Goal: Task Accomplishment & Management: Use online tool/utility

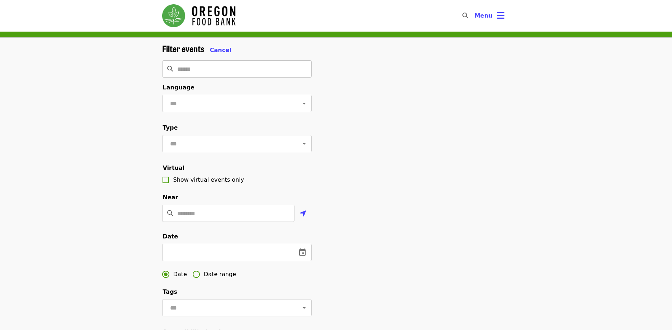
click at [226, 70] on input "Search" at bounding box center [244, 68] width 134 height 17
type input "*******"
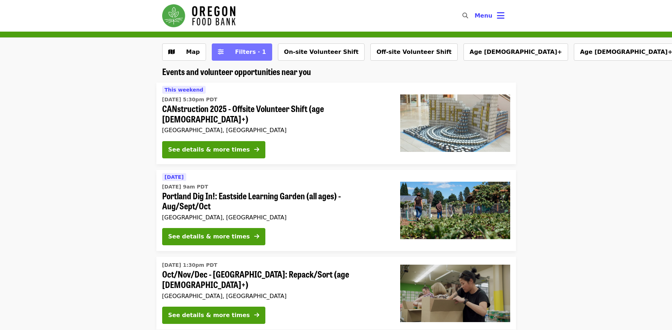
click at [242, 52] on span "Filters · 1" at bounding box center [250, 52] width 31 height 7
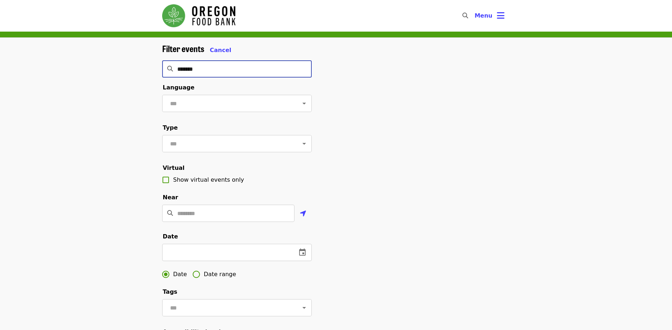
drag, startPoint x: 217, startPoint y: 72, endPoint x: 141, endPoint y: 69, distance: 77.0
click at [177, 69] on input "*******" at bounding box center [244, 68] width 134 height 17
click at [127, 89] on div "Filter events Cancel ​ Language ​ Type ​ Virtual Show virtual events only Near …" at bounding box center [336, 241] width 672 height 407
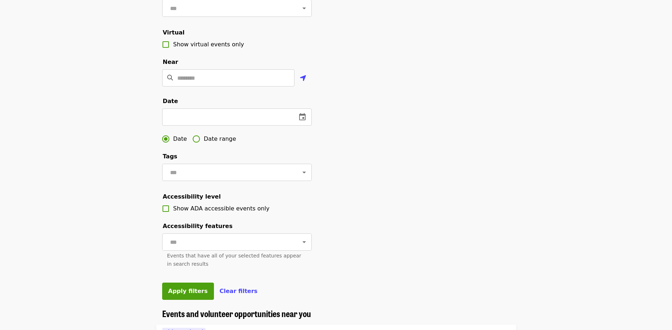
scroll to position [147, 0]
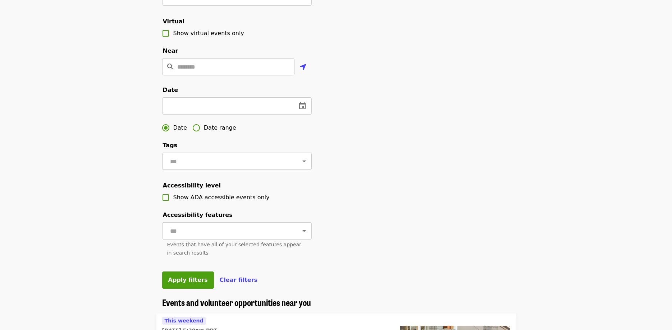
click at [182, 159] on input "text" at bounding box center [228, 162] width 120 height 14
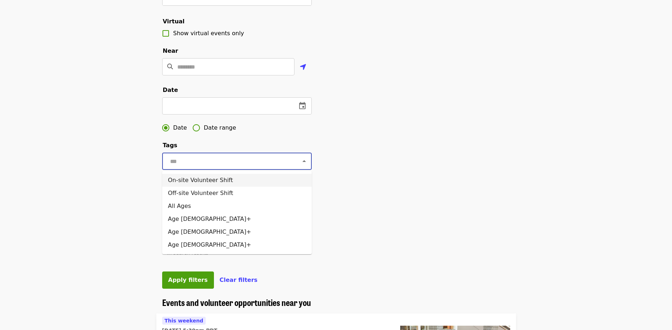
click at [123, 174] on div "Filter events Cancel ​ Language ​ Type ​ Virtual Show virtual events only Near …" at bounding box center [336, 94] width 672 height 407
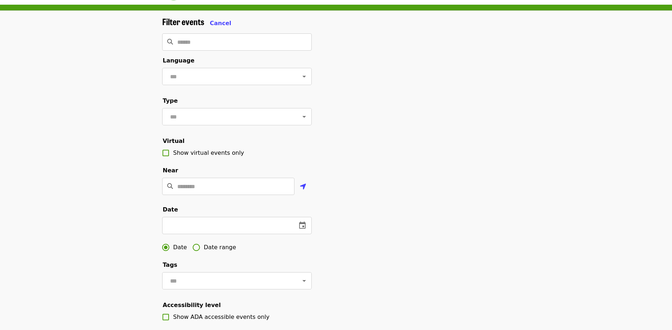
scroll to position [0, 0]
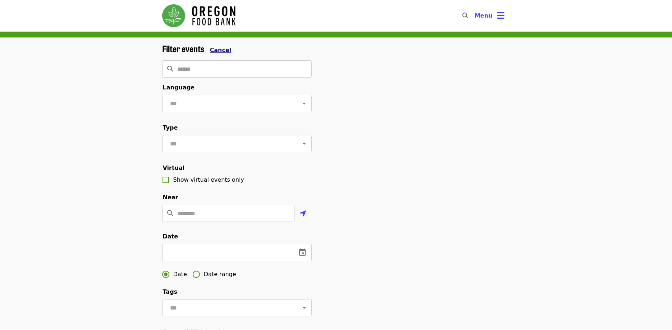
click at [217, 49] on span "Cancel" at bounding box center [221, 50] width 22 height 7
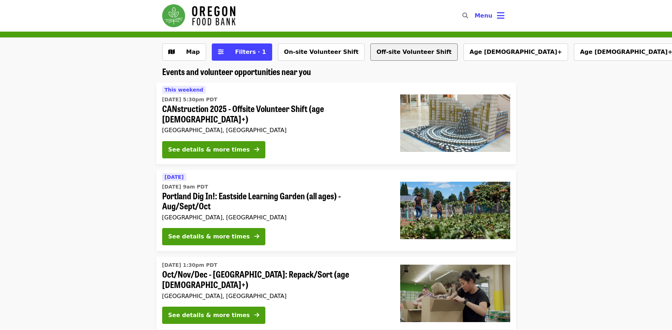
click at [377, 50] on button "Off-site Volunteer Shift" at bounding box center [413, 51] width 87 height 17
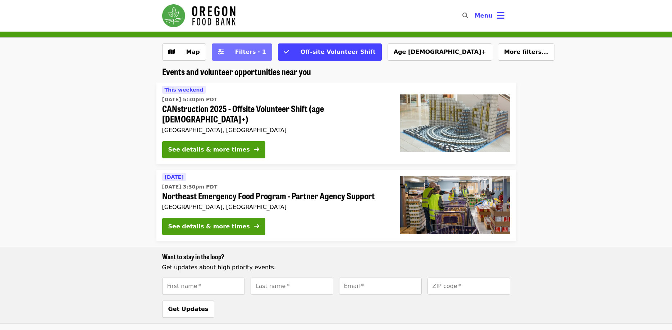
click at [228, 52] on span "Filters · 1" at bounding box center [247, 52] width 38 height 9
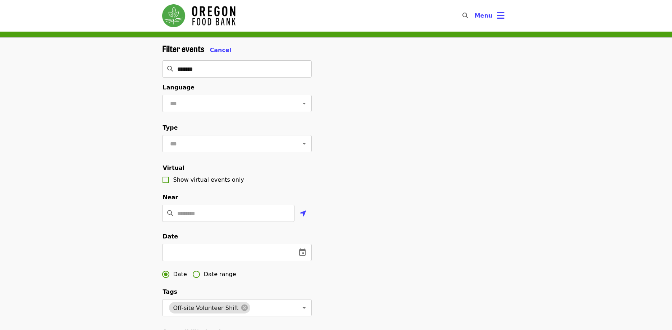
click at [221, 45] on div "Filter events Cancel" at bounding box center [237, 48] width 150 height 11
click at [219, 50] on span "Cancel" at bounding box center [221, 50] width 22 height 7
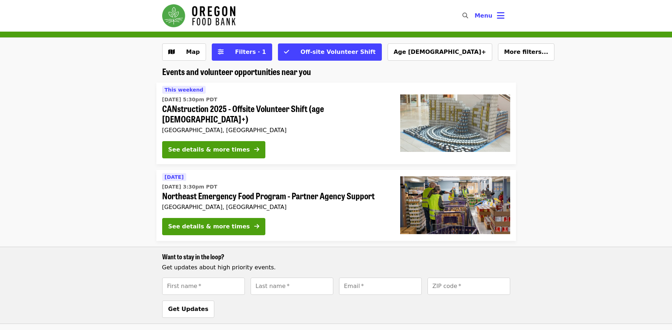
click at [217, 24] on img "Main navigation" at bounding box center [198, 15] width 73 height 23
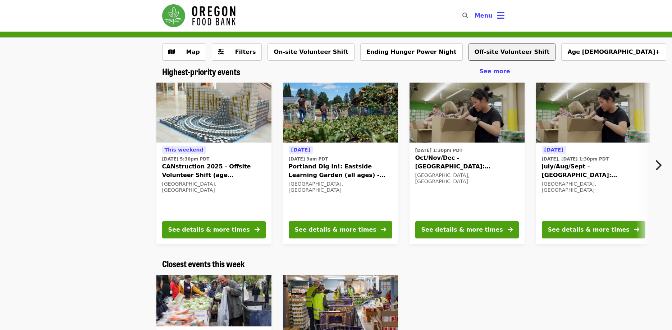
click at [468, 54] on button "Off-site Volunteer Shift" at bounding box center [511, 51] width 87 height 17
